Goal: Task Accomplishment & Management: Use online tool/utility

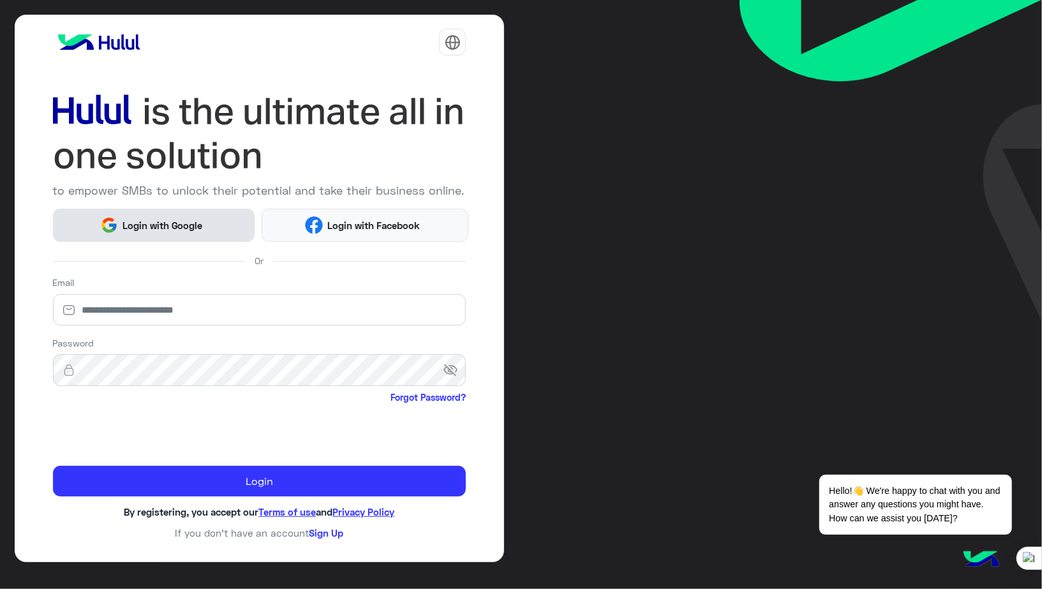
click at [178, 227] on span "Login with Google" at bounding box center [162, 225] width 89 height 15
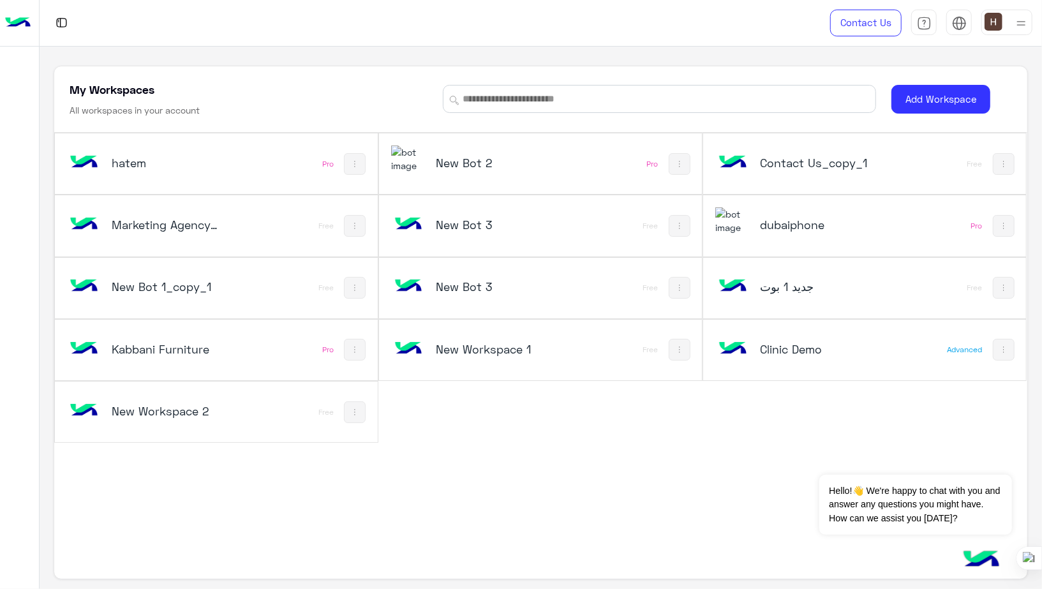
click at [239, 162] on div "hatem" at bounding box center [156, 164] width 179 height 37
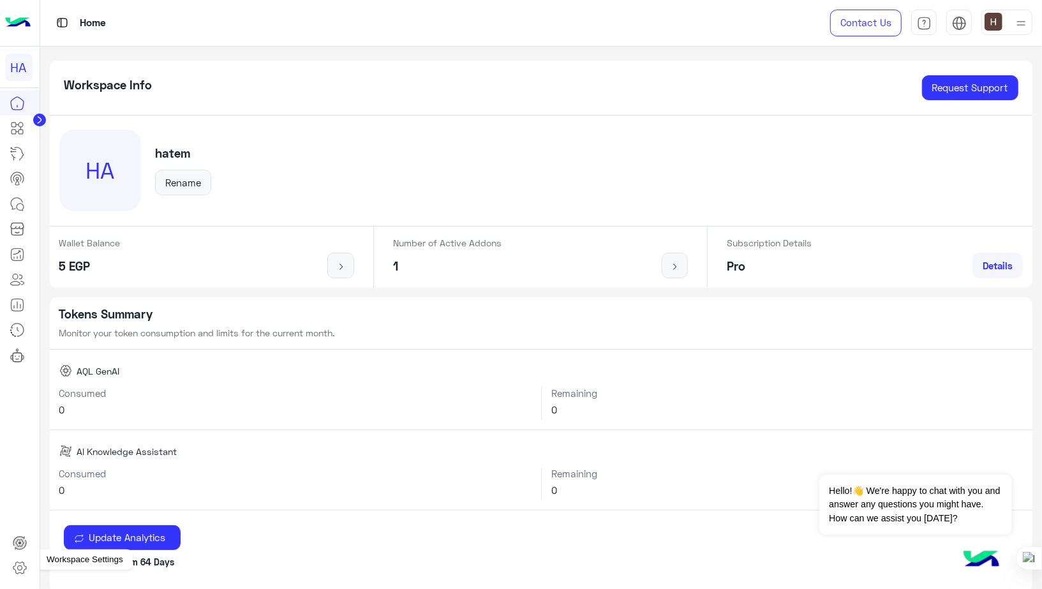
click at [26, 569] on icon at bounding box center [19, 568] width 13 height 12
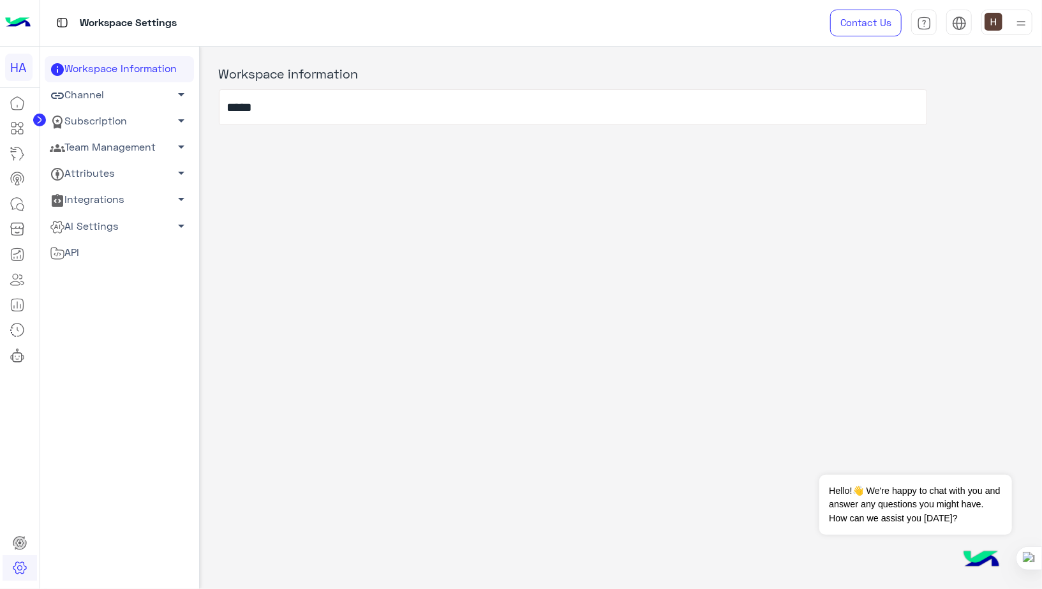
click at [99, 224] on link "AI Settings arrow_drop_down" at bounding box center [119, 226] width 149 height 26
click at [103, 248] on link "Conversational AI Models" at bounding box center [119, 250] width 149 height 22
